Goal: Task Accomplishment & Management: Complete application form

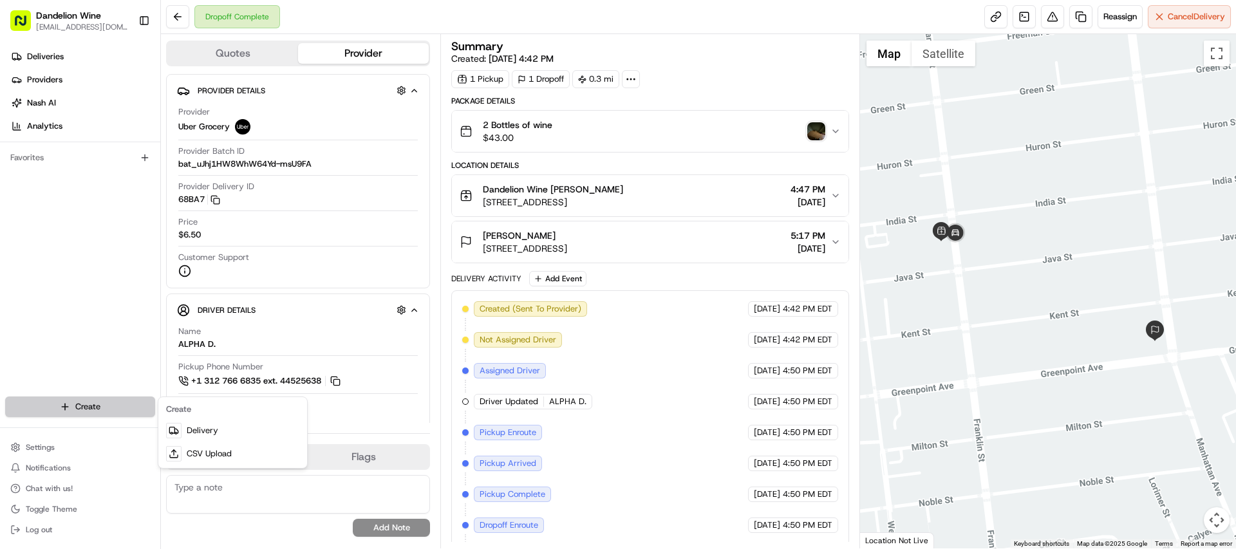
click at [75, 408] on html "Dandelion Wine [EMAIL_ADDRESS][DOMAIN_NAME] Toggle Sidebar Deliveries Providers…" at bounding box center [618, 274] width 1236 height 549
click at [210, 436] on link "Delivery" at bounding box center [233, 430] width 144 height 23
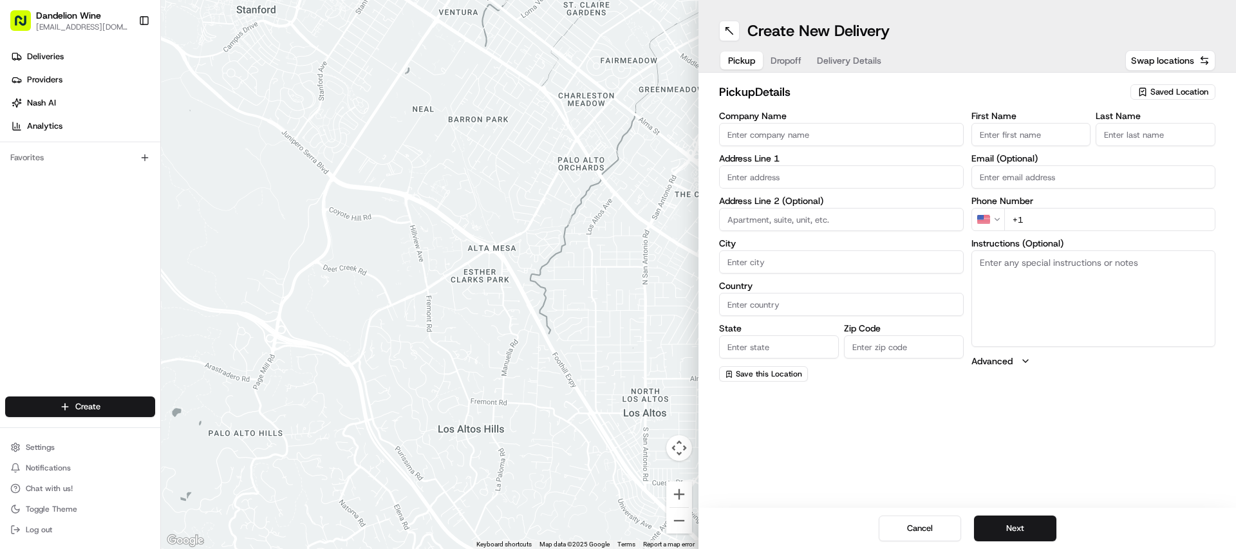
click at [1179, 91] on span "Saved Location" at bounding box center [1179, 92] width 58 height 12
click at [1119, 142] on span "DANDELION WINE" at bounding box center [1151, 141] width 158 height 12
type input "DANDELION WINE"
type input "[STREET_ADDRESS]"
type input "[GEOGRAPHIC_DATA]"
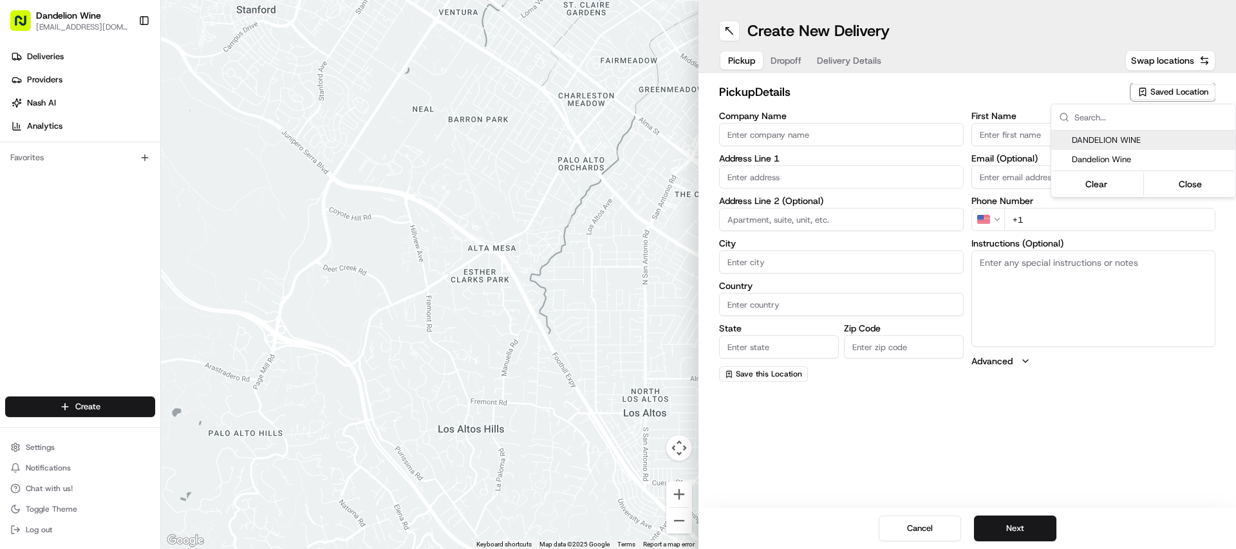
type input "US"
type input "NY"
type input "11222"
type input "[EMAIL_ADDRESS][DOMAIN_NAME]"
type input "[PHONE_NUMBER]"
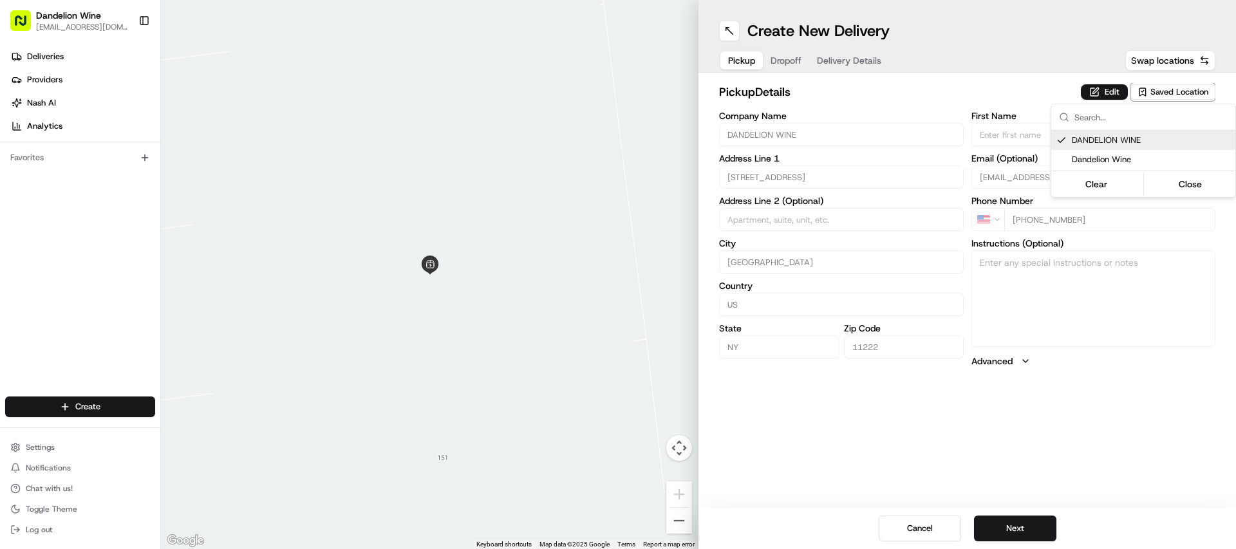
click at [1104, 136] on span "DANDELION WINE" at bounding box center [1151, 141] width 158 height 12
type input "+1"
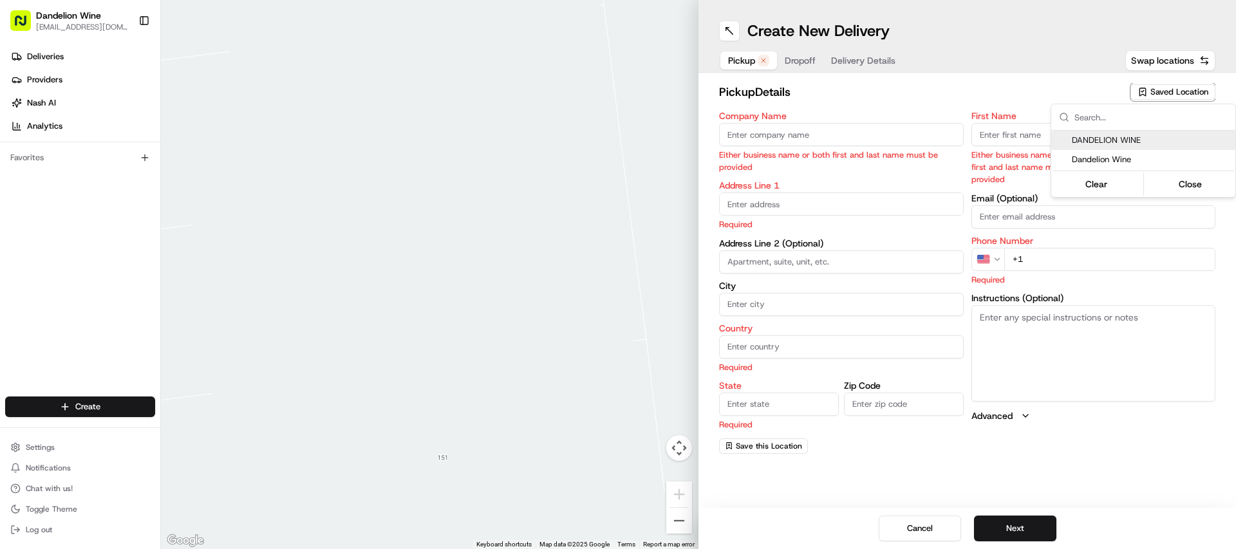
click at [1098, 145] on span "DANDELION WINE" at bounding box center [1151, 141] width 158 height 12
type input "DANDELION WINE"
type input "[STREET_ADDRESS]"
type input "[GEOGRAPHIC_DATA]"
type input "US"
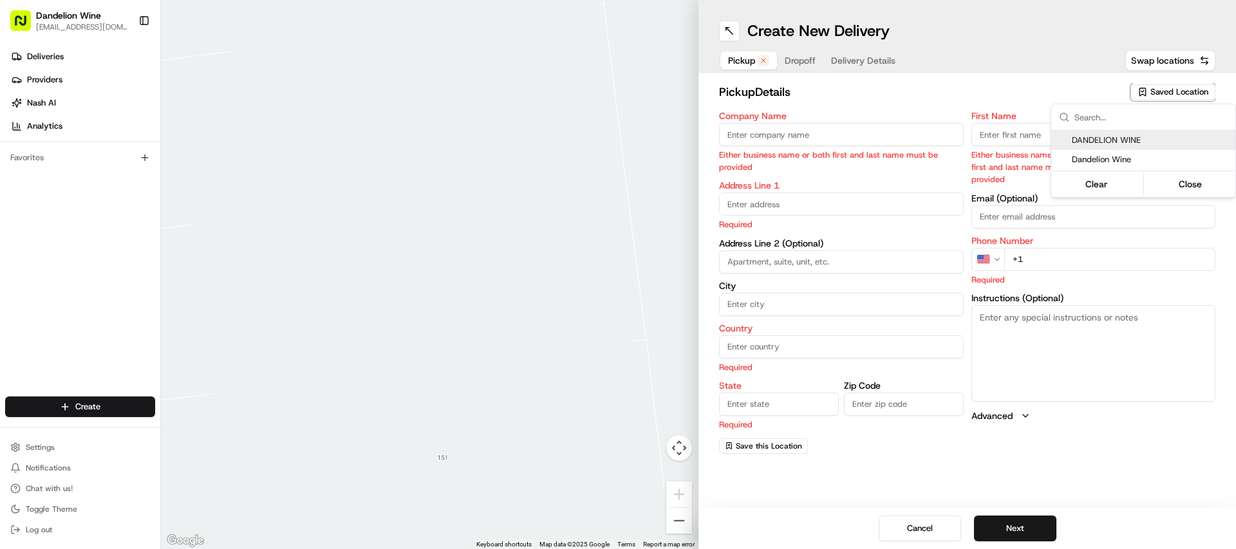
type input "NY"
type input "11222"
type input "[EMAIL_ADDRESS][DOMAIN_NAME]"
type input "[PHONE_NUMBER]"
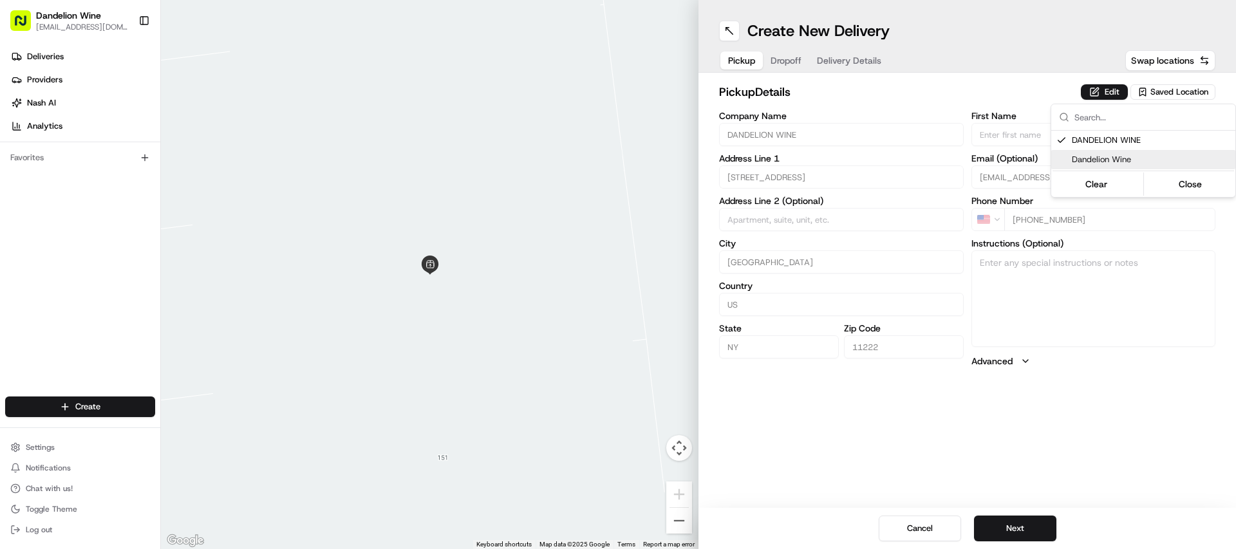
click at [1011, 530] on html "Dandelion Wine [EMAIL_ADDRESS][DOMAIN_NAME] Toggle Sidebar Deliveries Providers…" at bounding box center [618, 274] width 1236 height 549
click at [1020, 527] on button "Next" at bounding box center [1015, 529] width 82 height 26
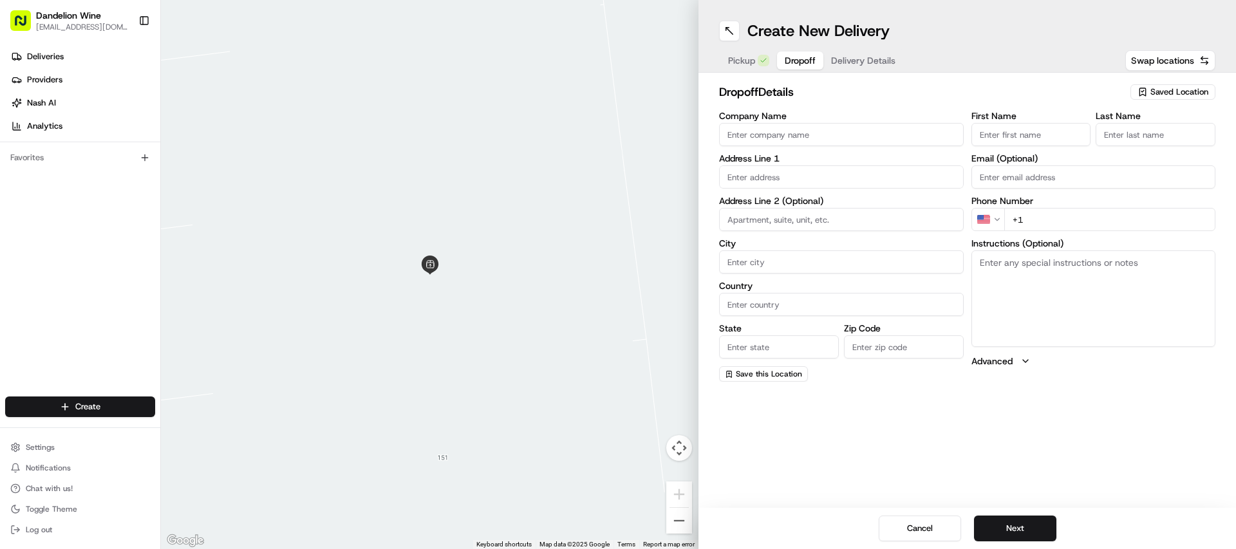
click at [1031, 138] on input "First Name" at bounding box center [1031, 134] width 120 height 23
type input "[PERSON_NAME]"
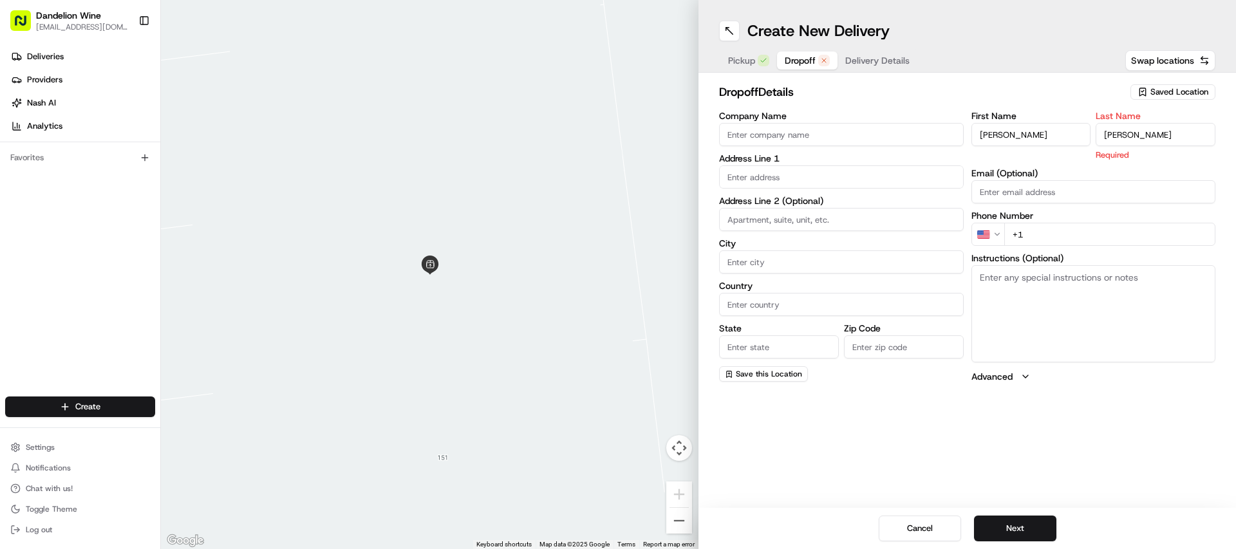
type input "[PERSON_NAME]"
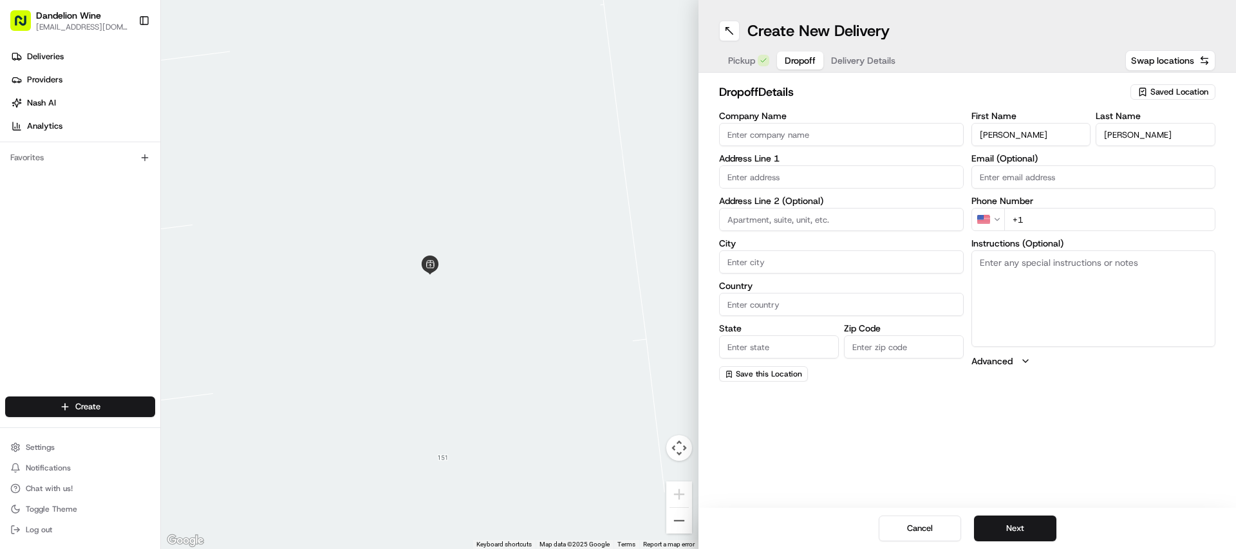
click at [871, 171] on input "text" at bounding box center [841, 176] width 245 height 23
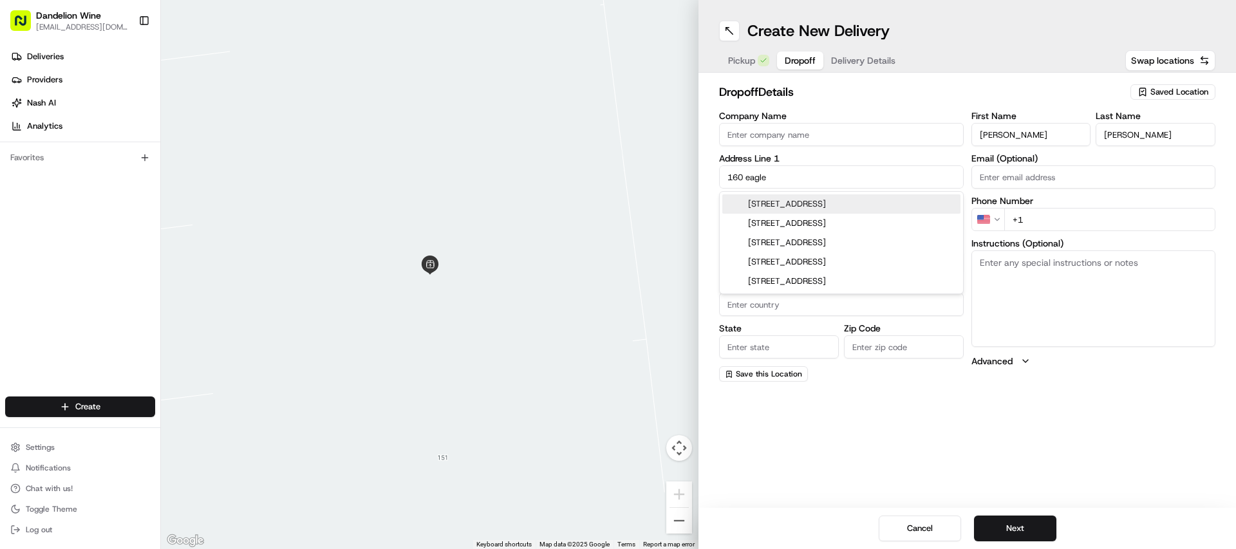
click at [853, 203] on div "[STREET_ADDRESS]" at bounding box center [841, 203] width 238 height 19
type input "[STREET_ADDRESS]"
type input "[GEOGRAPHIC_DATA]"
type input "NY"
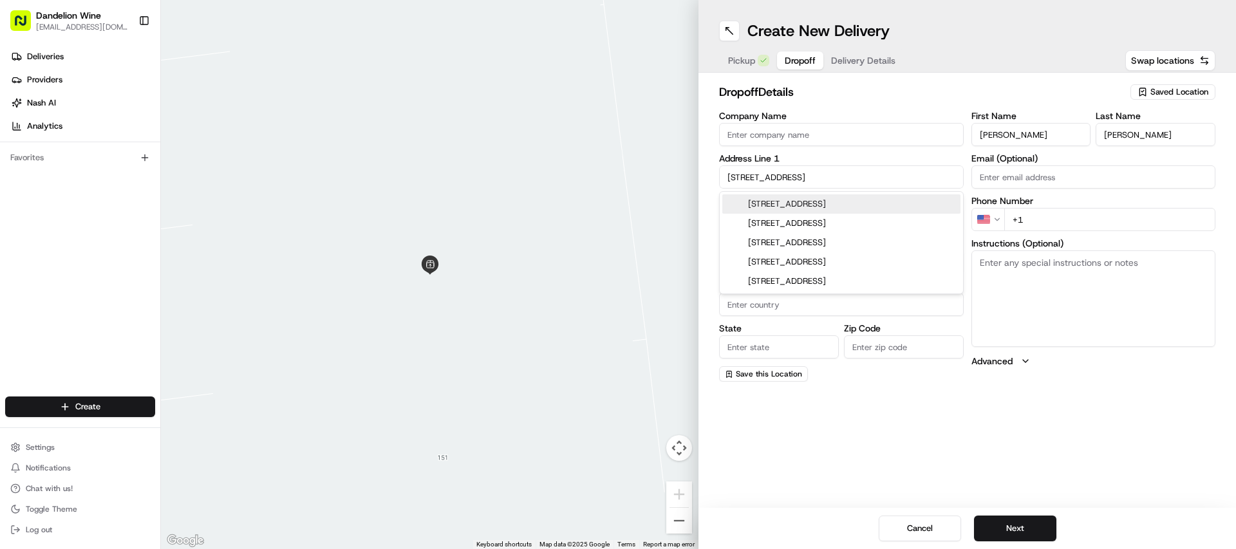
type input "11222"
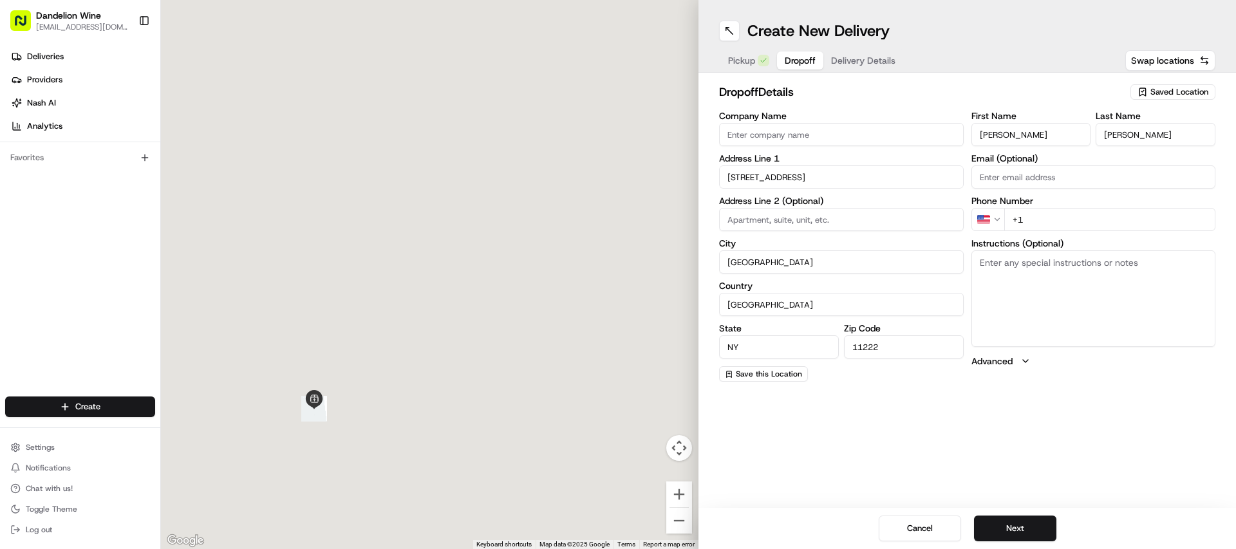
type input "[STREET_ADDRESS]"
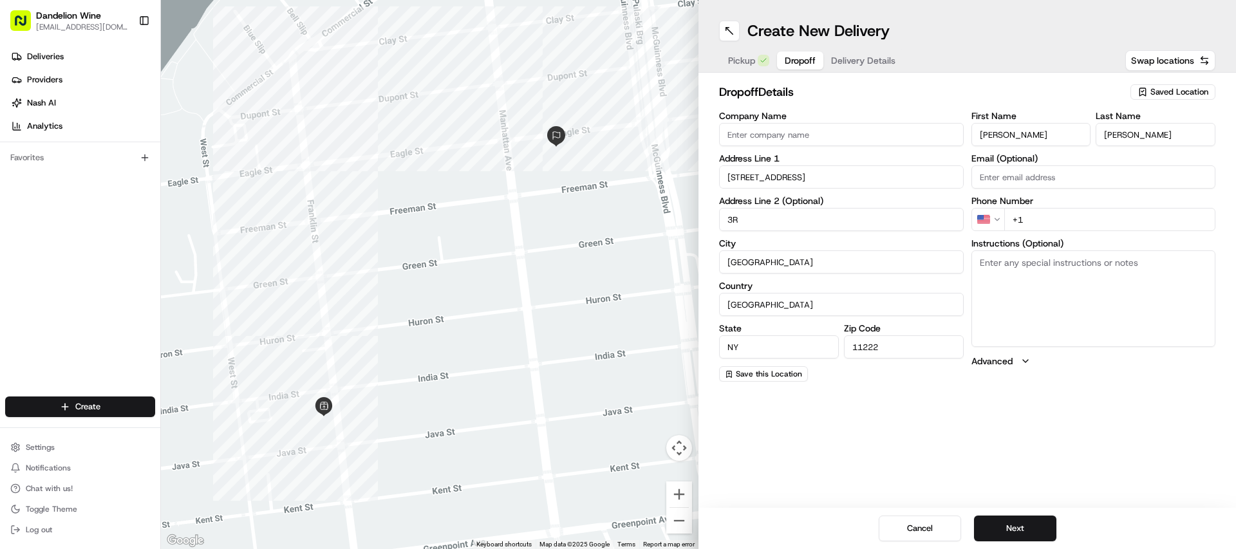
type input "3R"
click at [1051, 226] on input "+1" at bounding box center [1110, 219] width 212 height 23
type input "[PHONE_NUMBER]"
type textarea "Call for Delivery [PHONE_NUMBER] BUZZER BROKEN"
click at [1018, 530] on button "Next" at bounding box center [1015, 529] width 82 height 26
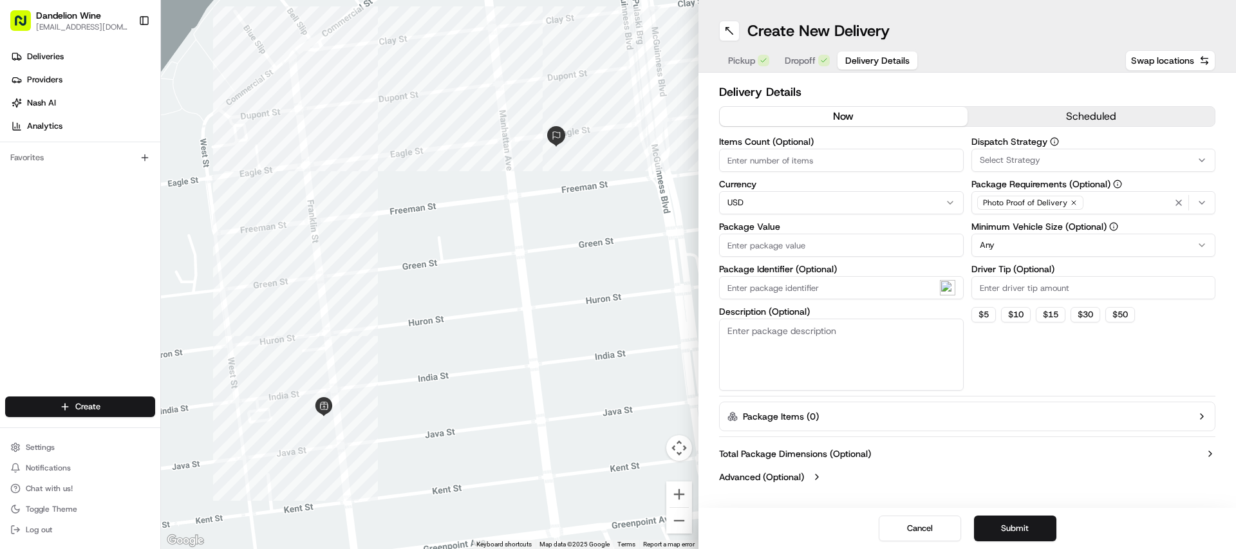
click at [814, 157] on input "Items Count (Optional)" at bounding box center [841, 160] width 245 height 23
type input "1"
click at [809, 250] on input "Package Value" at bounding box center [841, 245] width 245 height 23
type input "115"
click at [1023, 293] on input "Driver Tip (Optional)" at bounding box center [1093, 287] width 245 height 23
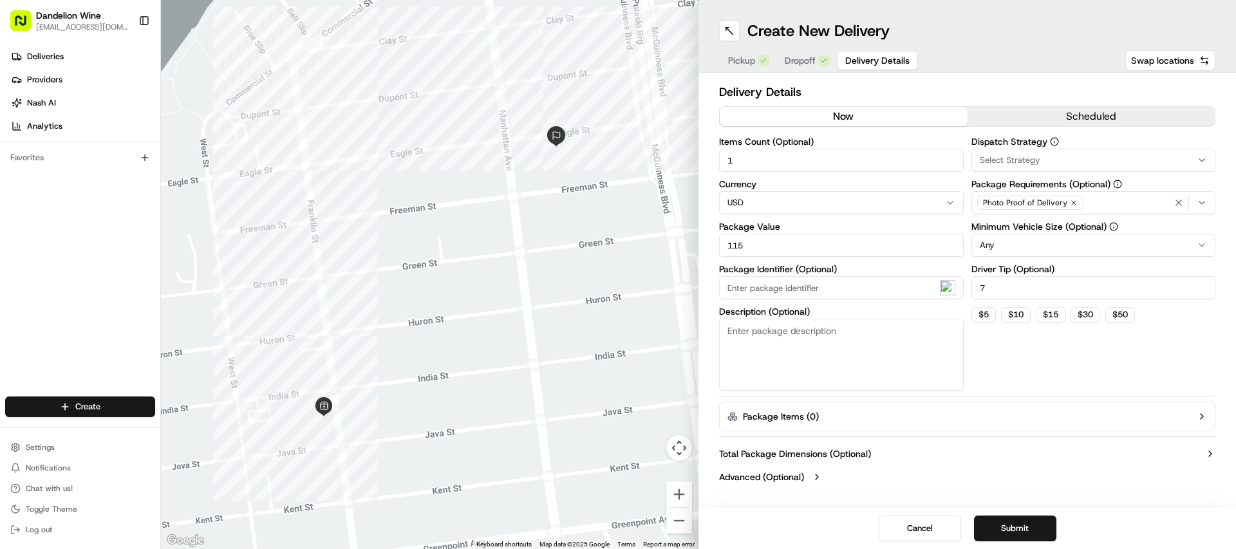
type input "7"
click at [851, 344] on textarea "Description (Optional)" at bounding box center [841, 355] width 245 height 72
type textarea "6 Bottles of Wine (20 Pounds)"
click at [1020, 525] on button "Submit" at bounding box center [1015, 529] width 82 height 26
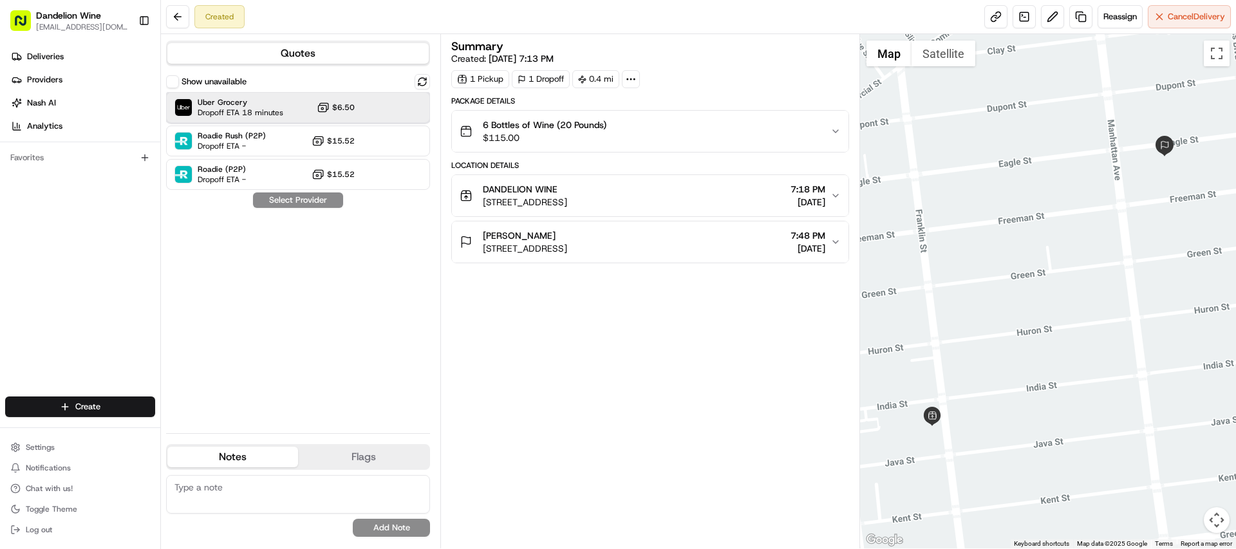
click at [399, 99] on div "Uber Grocery Dropoff ETA 18 minutes $6.50" at bounding box center [298, 107] width 264 height 31
click at [325, 198] on button "Assign Provider" at bounding box center [297, 199] width 91 height 15
